Goal: Information Seeking & Learning: Find specific fact

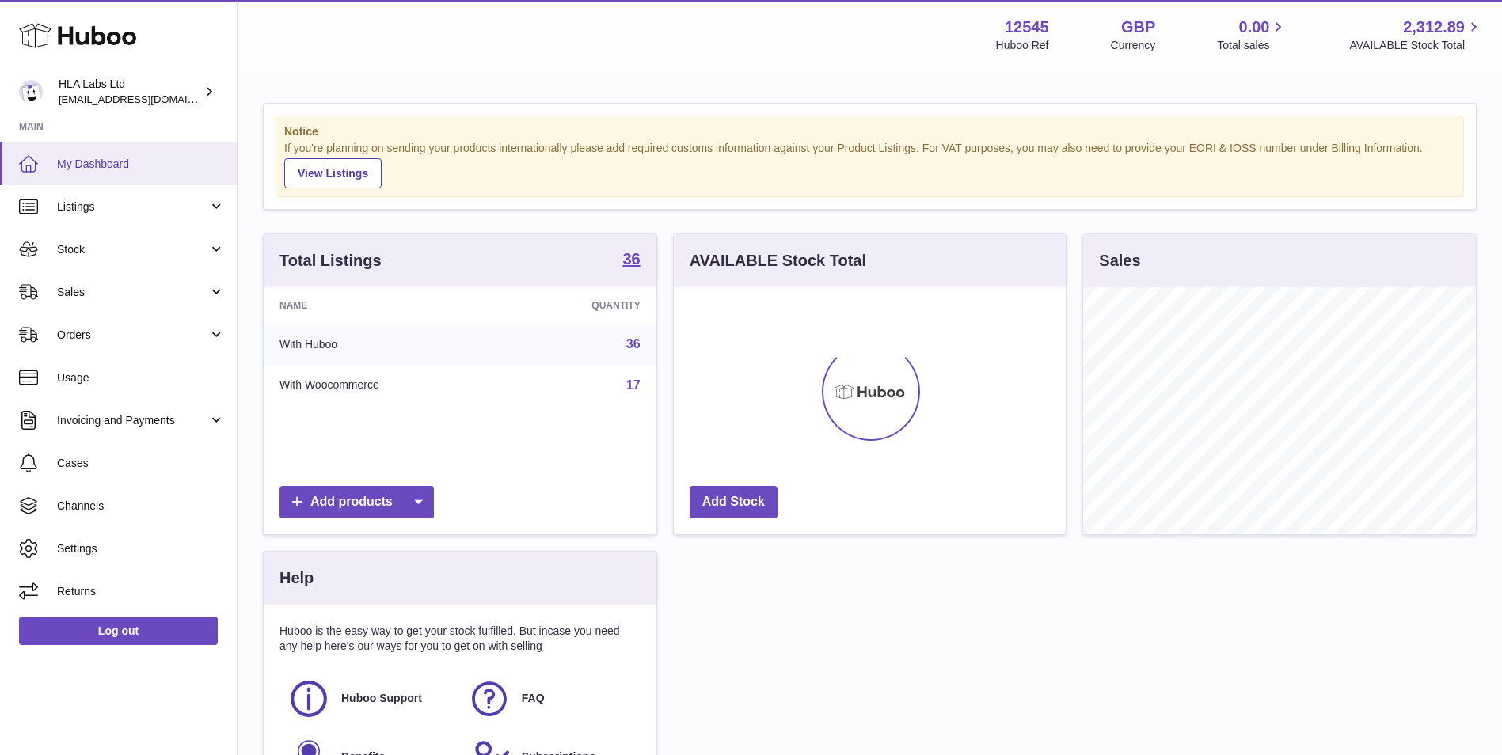
scroll to position [247, 392]
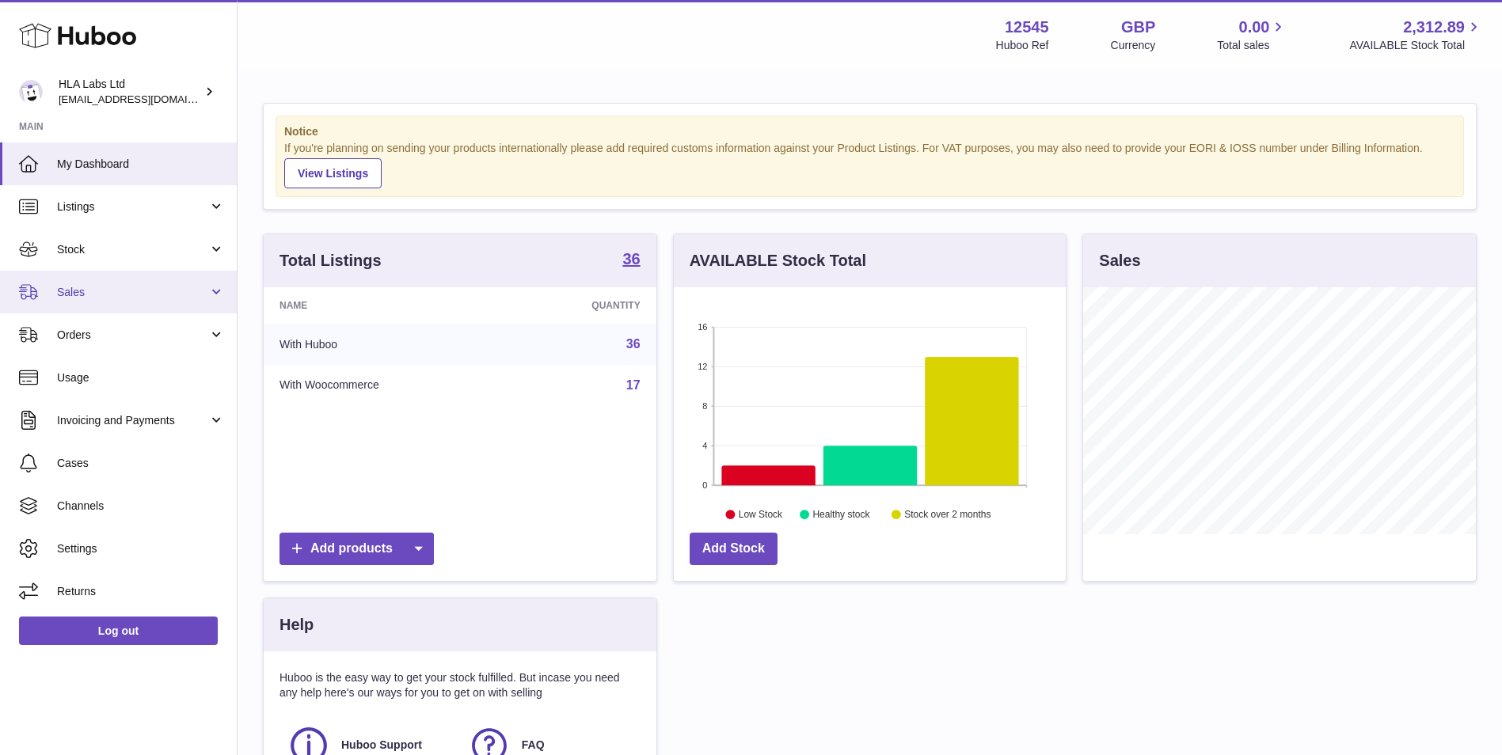
click at [105, 295] on span "Sales" at bounding box center [132, 292] width 151 height 15
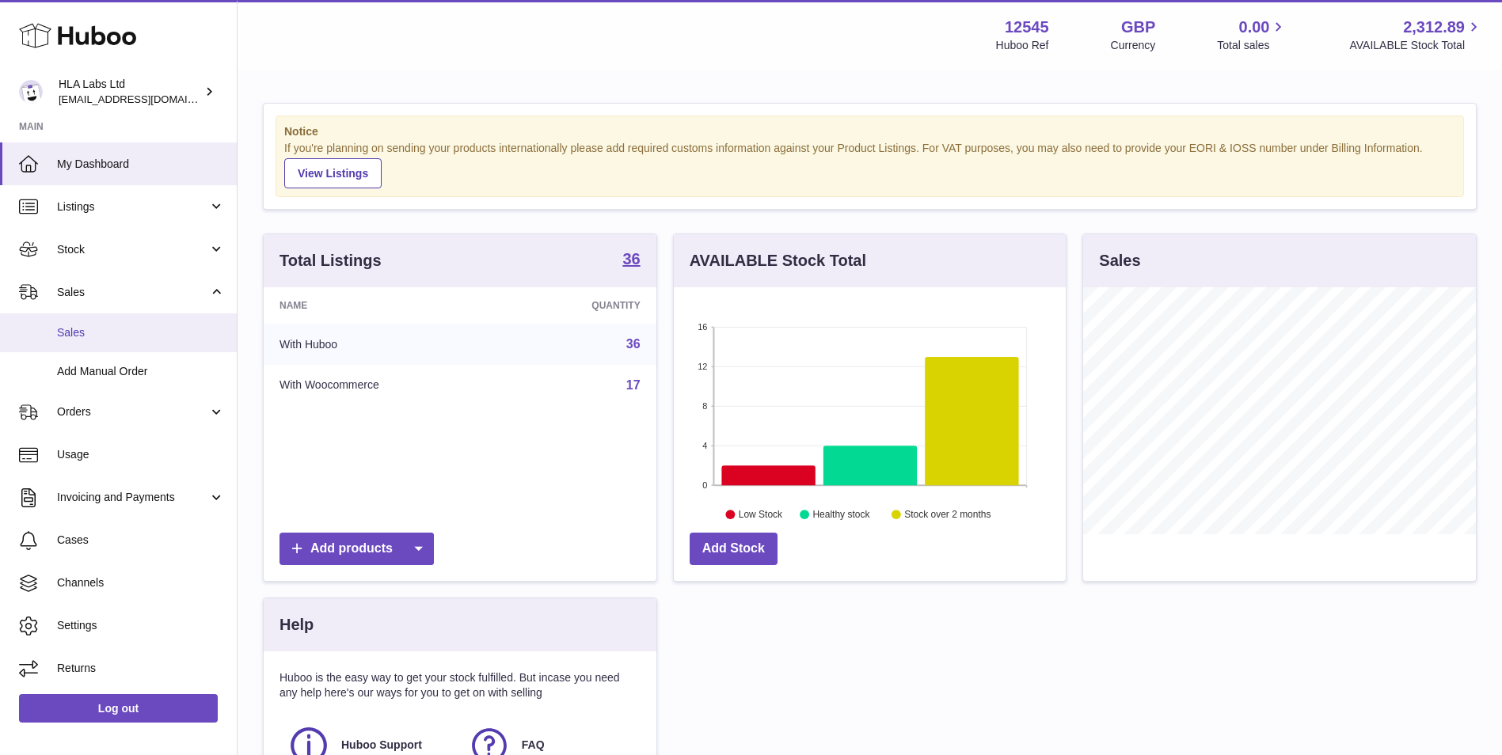
click at [120, 332] on span "Sales" at bounding box center [141, 332] width 168 height 15
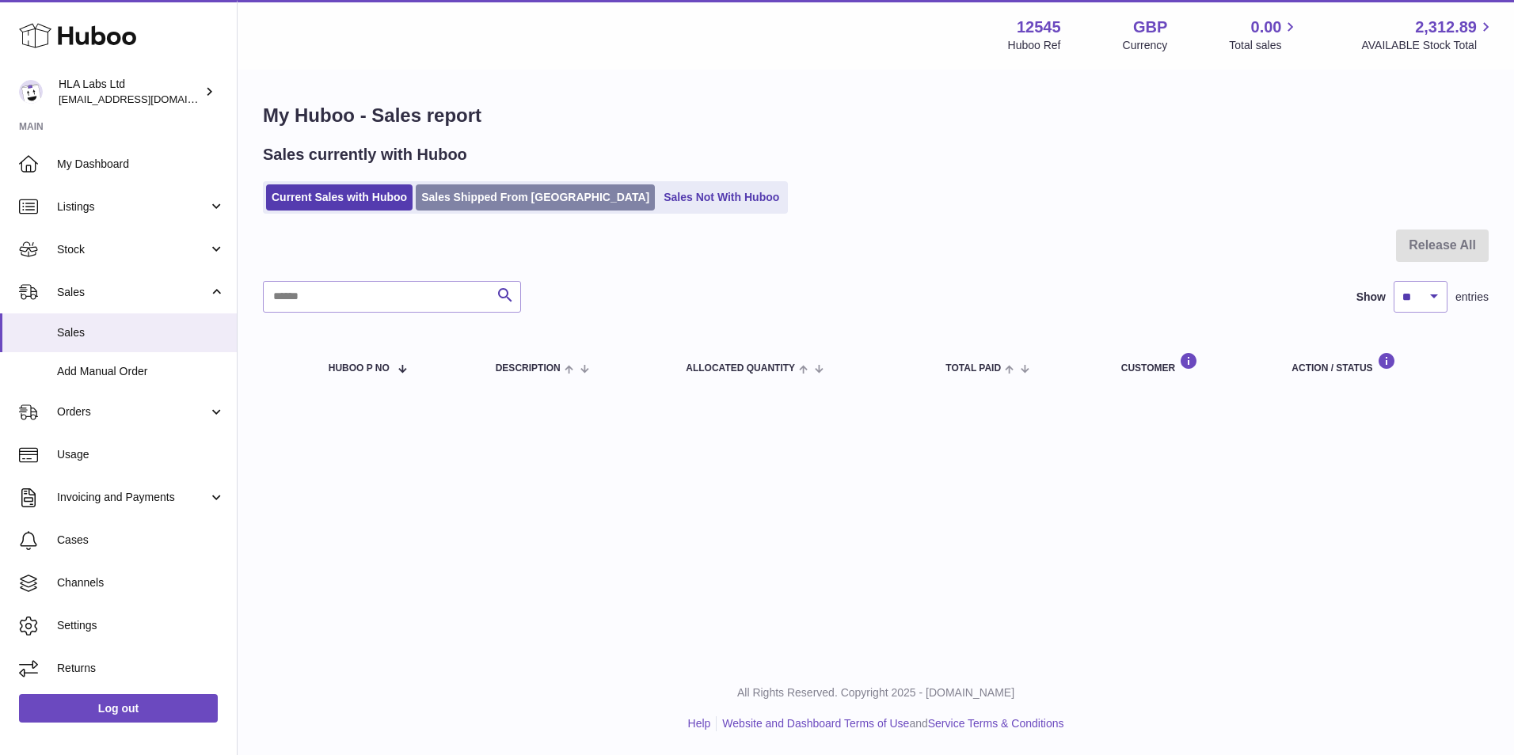
click at [498, 205] on link "Sales Shipped From [GEOGRAPHIC_DATA]" at bounding box center [535, 197] width 239 height 26
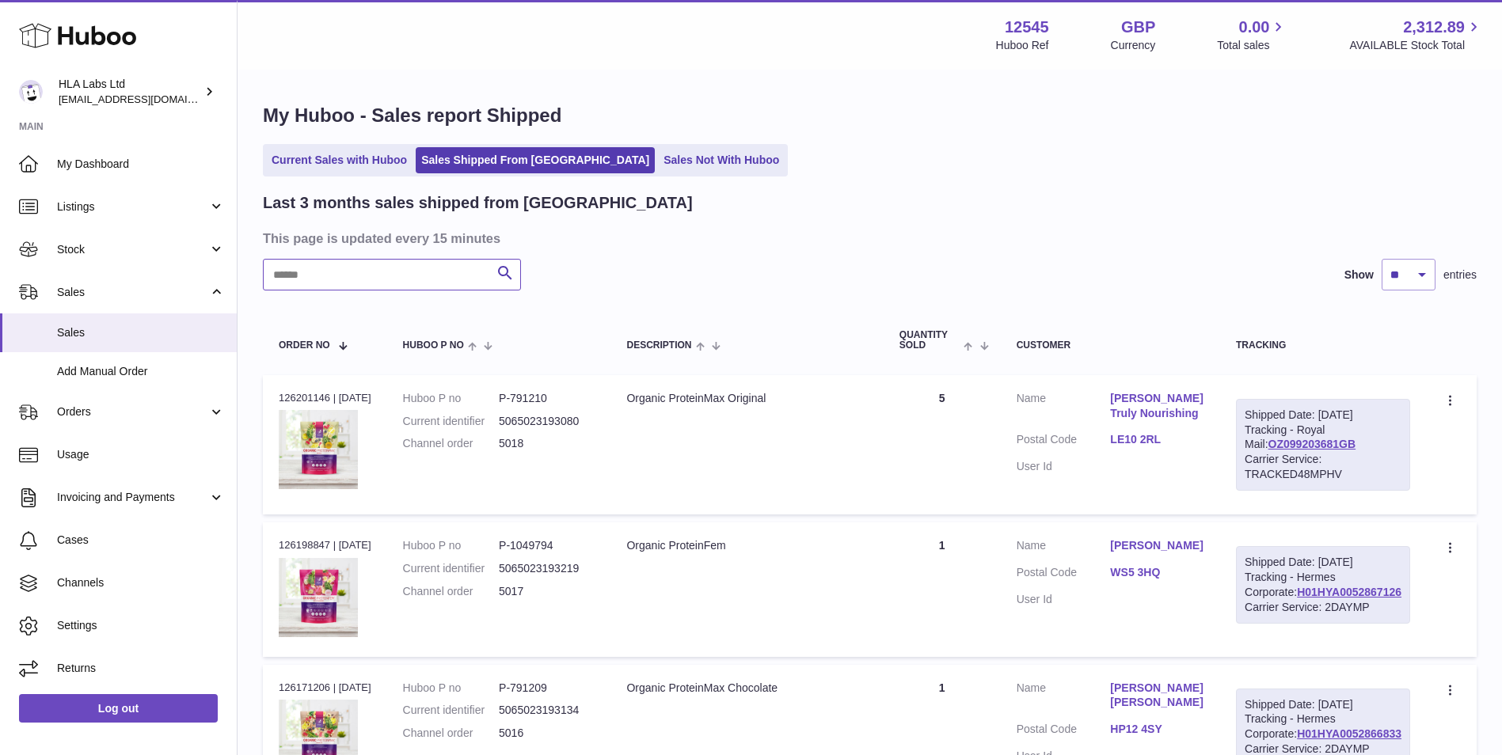
click at [428, 282] on input "text" at bounding box center [392, 275] width 258 height 32
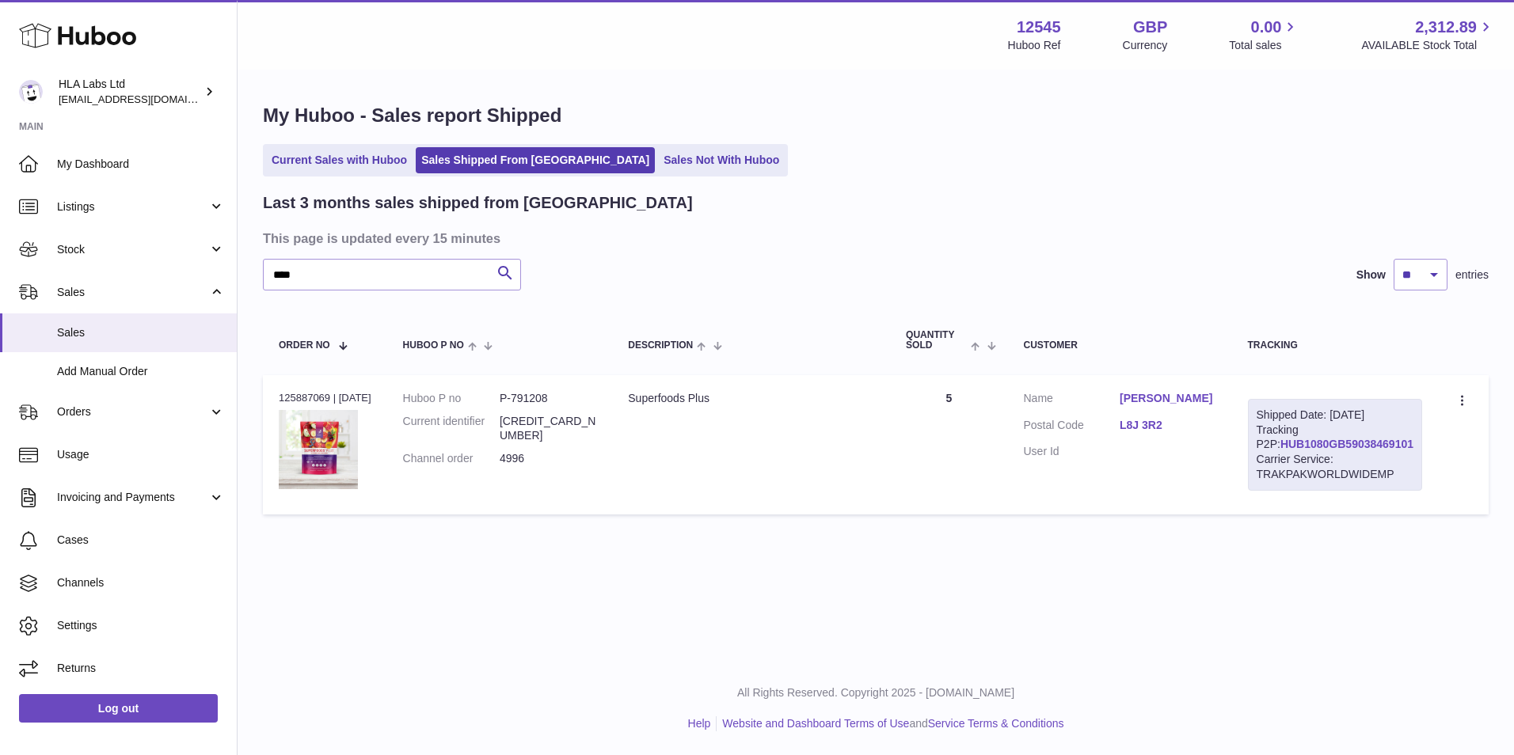
click at [1353, 450] on link "HUB1080GB59038469101" at bounding box center [1346, 444] width 133 height 13
click at [1177, 400] on link "Mauro Di Felice" at bounding box center [1167, 398] width 97 height 15
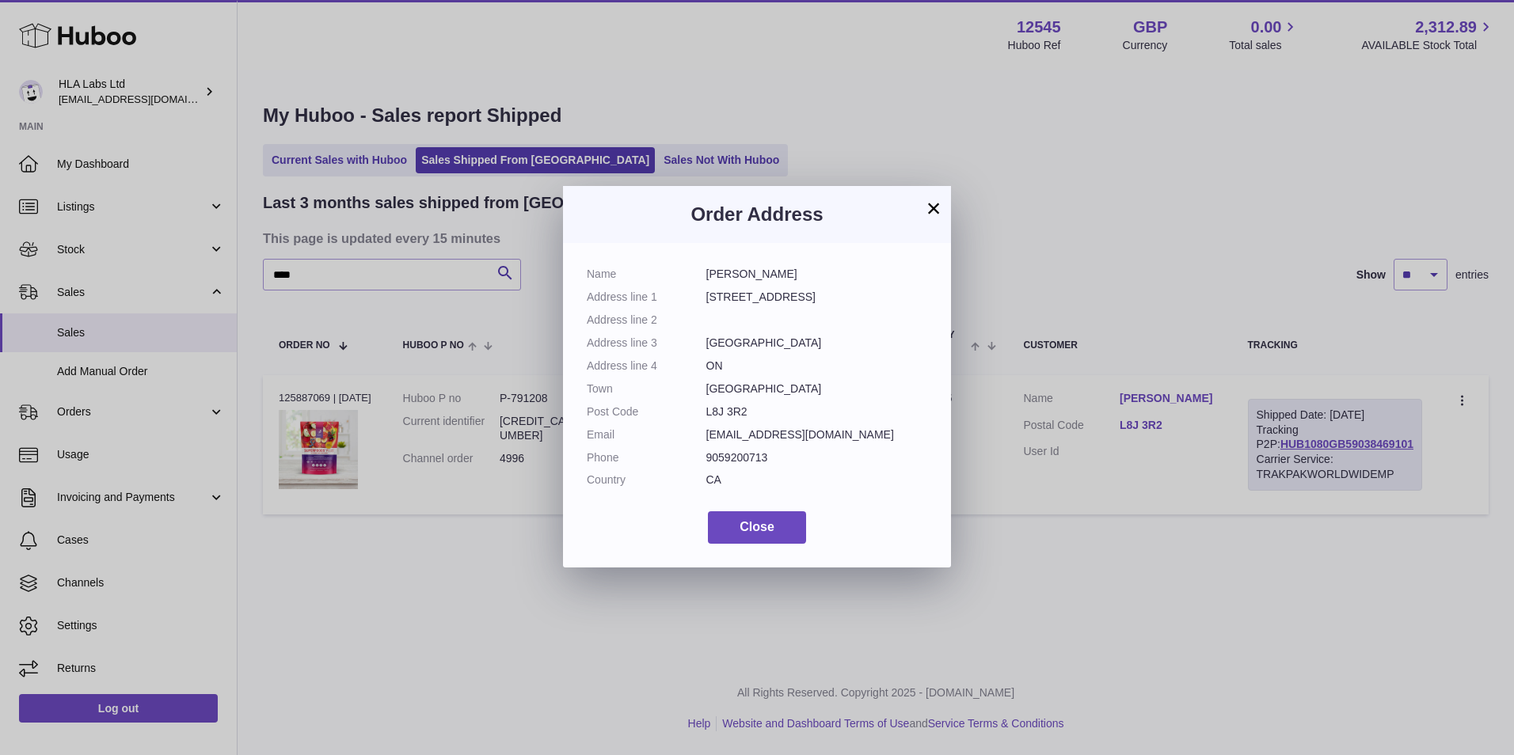
click at [926, 207] on button "×" at bounding box center [933, 208] width 19 height 19
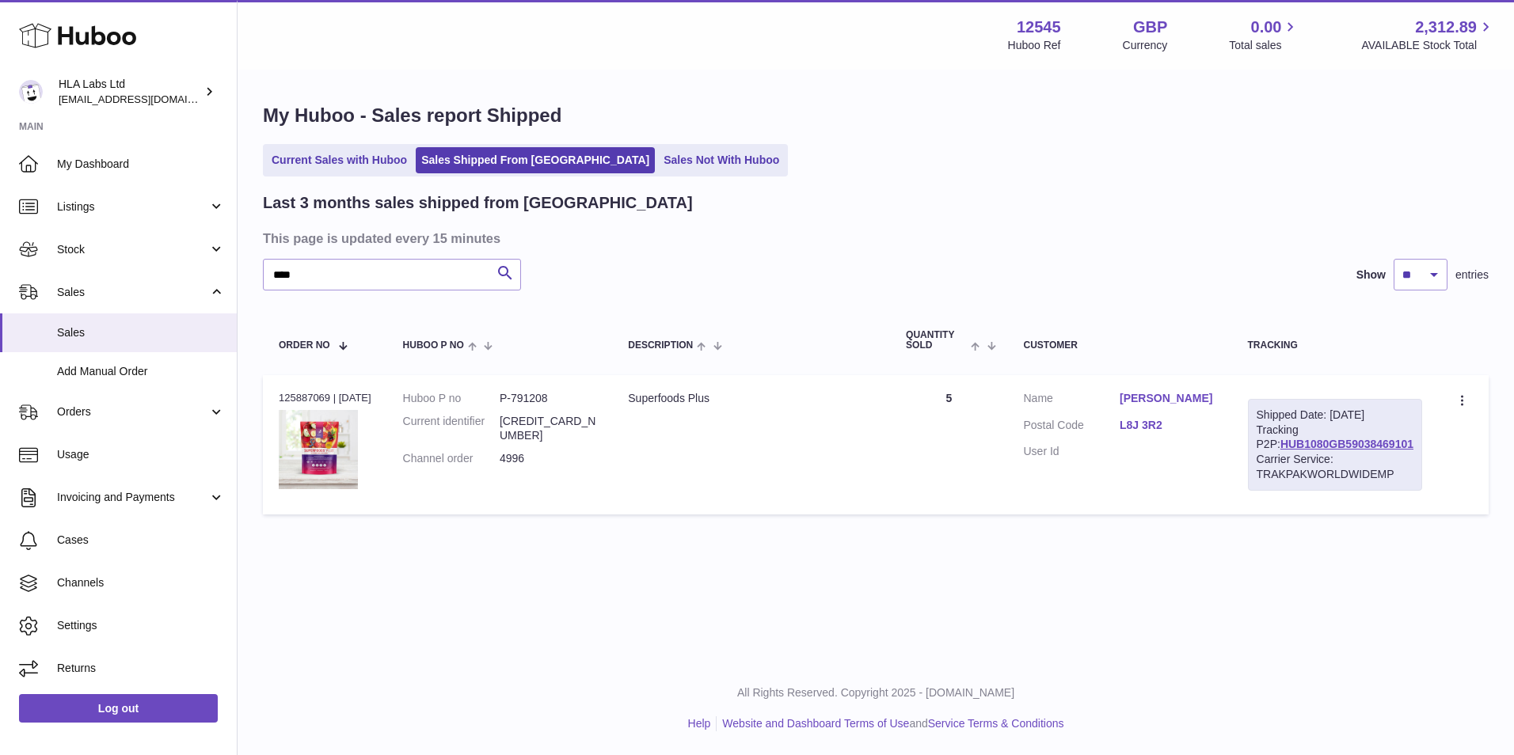
click at [306, 397] on div "Order no 125887069 | 3rd Oct" at bounding box center [325, 398] width 93 height 14
copy div "125887069"
click at [1176, 404] on link "Mauro Di Felice" at bounding box center [1167, 398] width 97 height 15
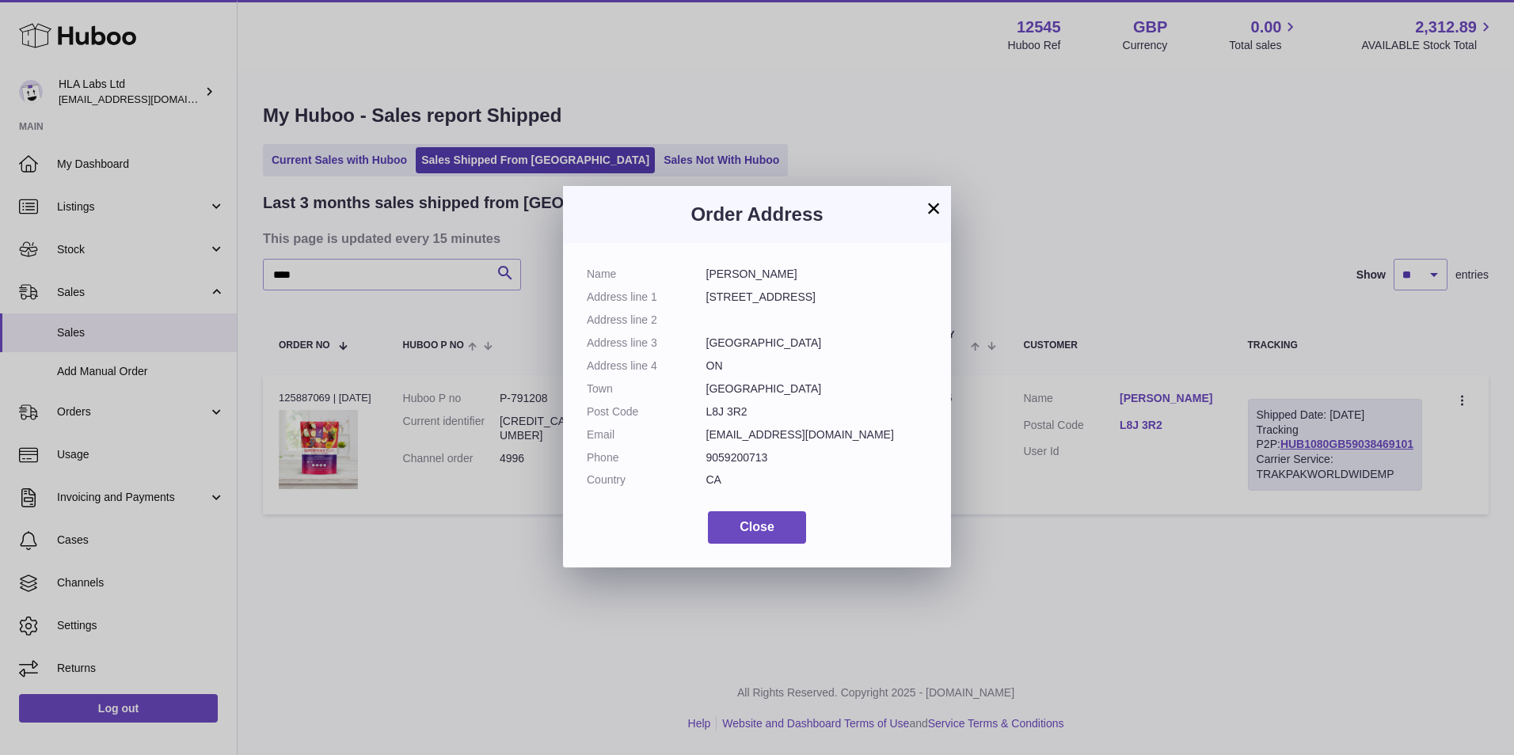
drag, startPoint x: 808, startPoint y: 276, endPoint x: 697, endPoint y: 276, distance: 110.1
click at [697, 276] on dl "Name Mauro Di Felice Address line 1 56 First Rd West I Address line 2 Address l…" at bounding box center [757, 381] width 340 height 229
copy dl "Mauro Di Felice"
click at [366, 269] on div "× Order Address Name Mauro Di Felice Address line 1 56 First Rd West I Address …" at bounding box center [757, 377] width 1514 height 755
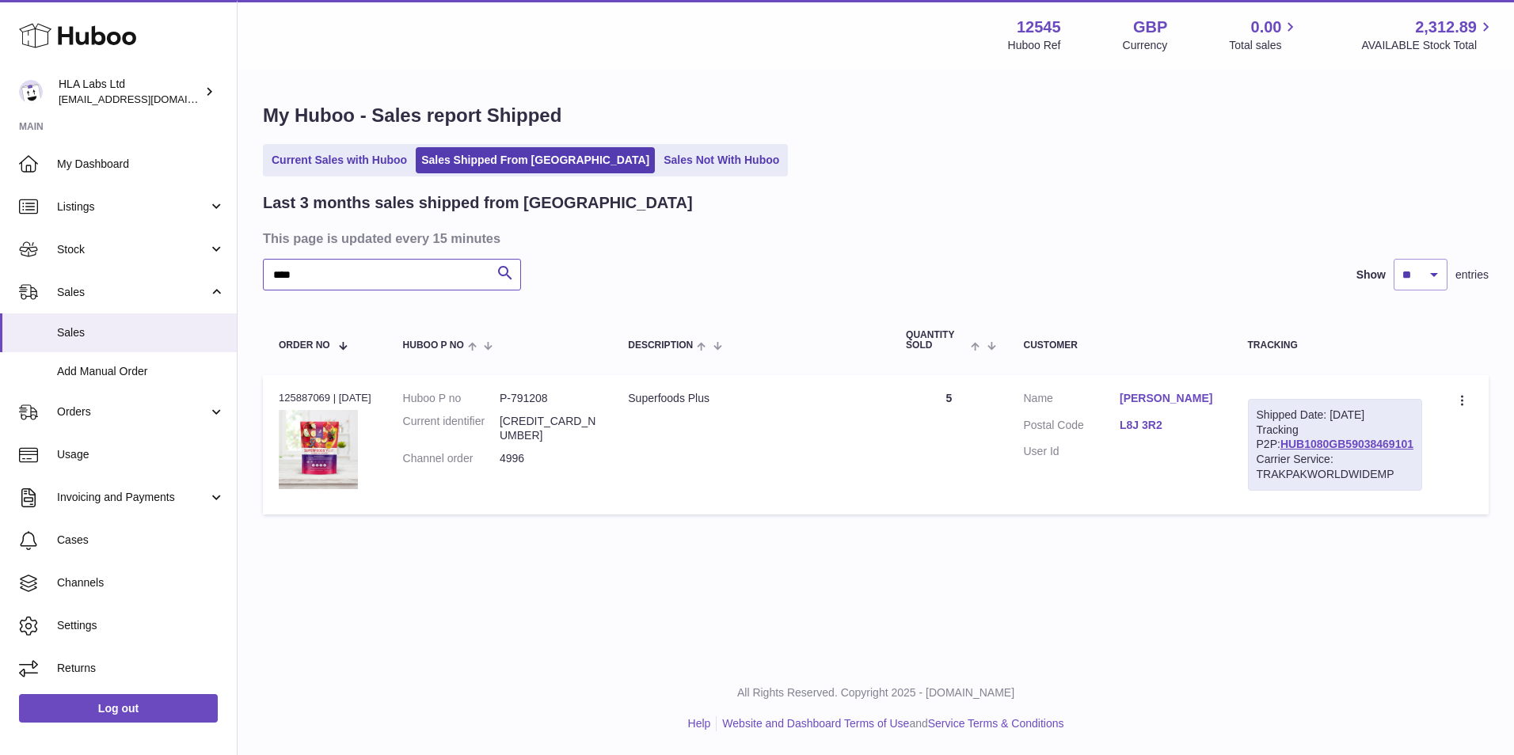
click at [369, 273] on input "****" at bounding box center [392, 275] width 258 height 32
paste input "**********"
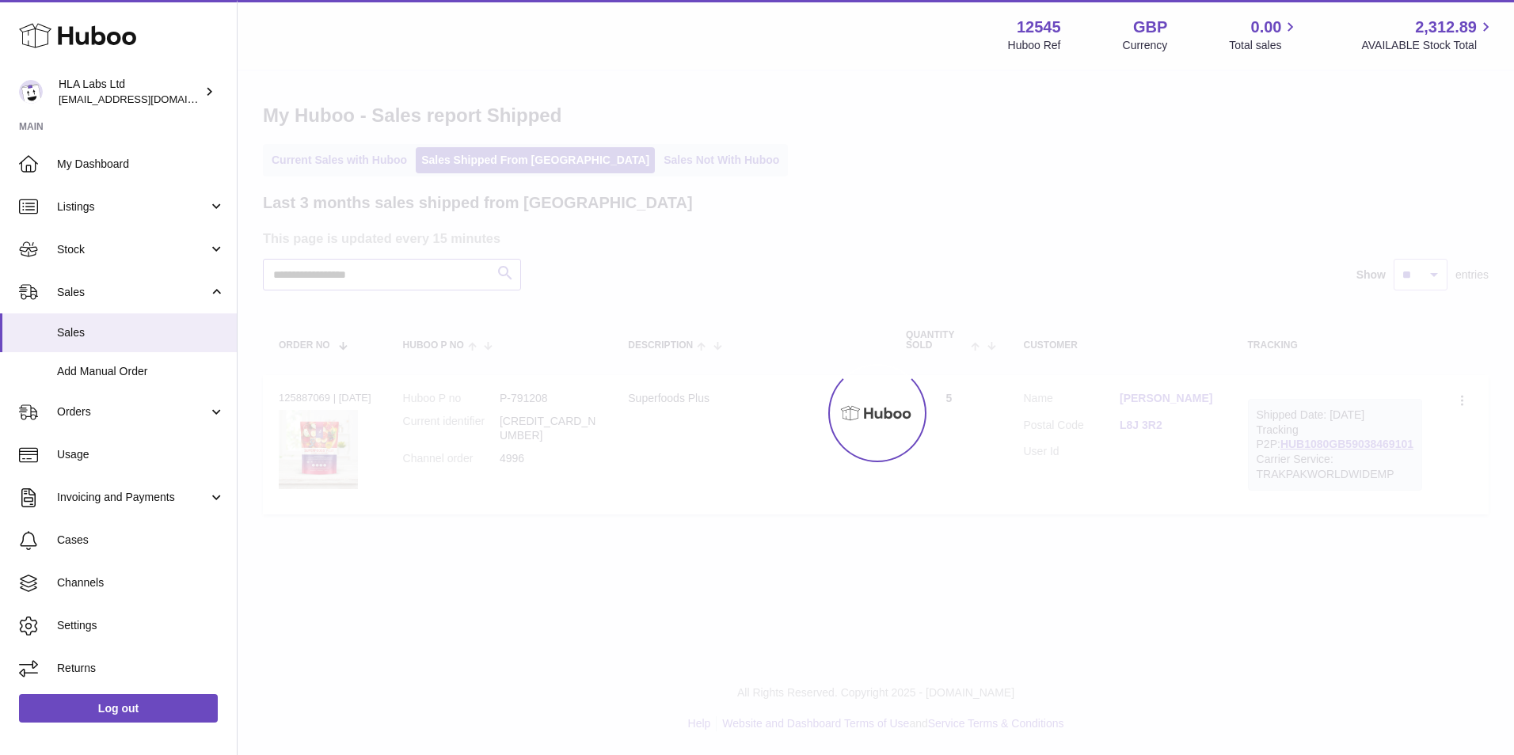
type input "**********"
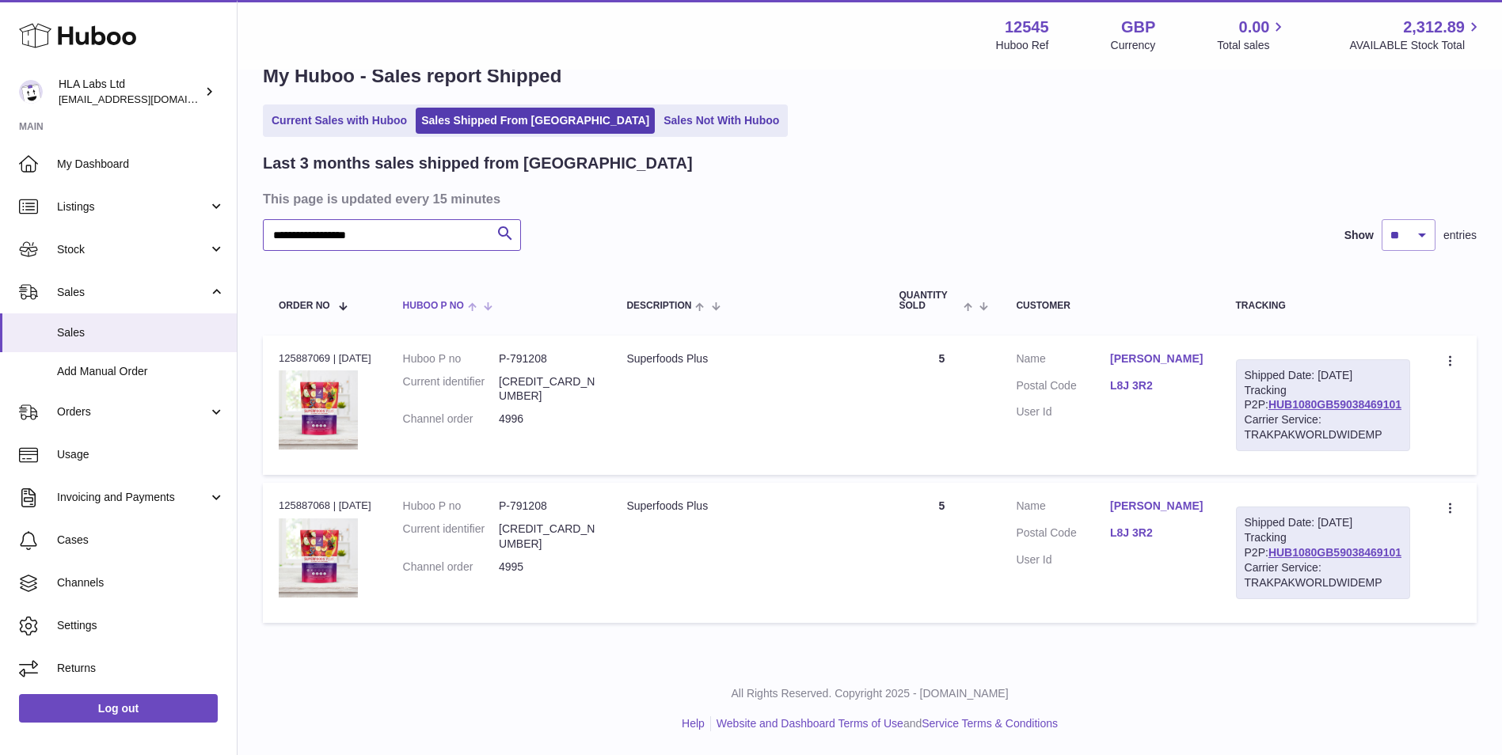
scroll to position [70, 0]
click at [523, 560] on dd "4995" at bounding box center [547, 567] width 96 height 15
click at [303, 483] on td "Order no 125887068 | 3rd Oct" at bounding box center [325, 552] width 124 height 139
click at [303, 499] on div "Order no 125887068 | 3rd Oct" at bounding box center [325, 506] width 93 height 14
copy div "125887068"
